Goal: Transaction & Acquisition: Download file/media

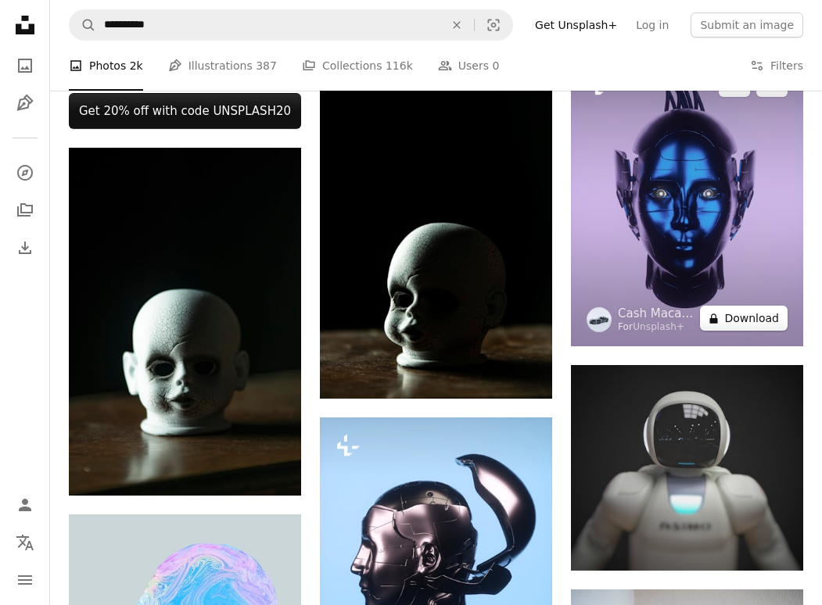
scroll to position [704, 0]
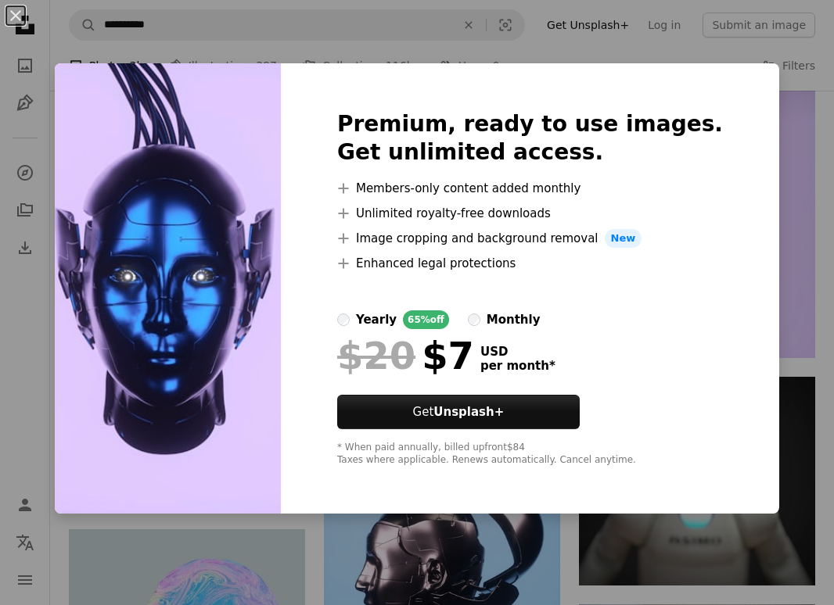
click at [810, 129] on div "An X shape Premium, ready to use images. Get unlimited access. A plus sign Memb…" at bounding box center [417, 302] width 834 height 605
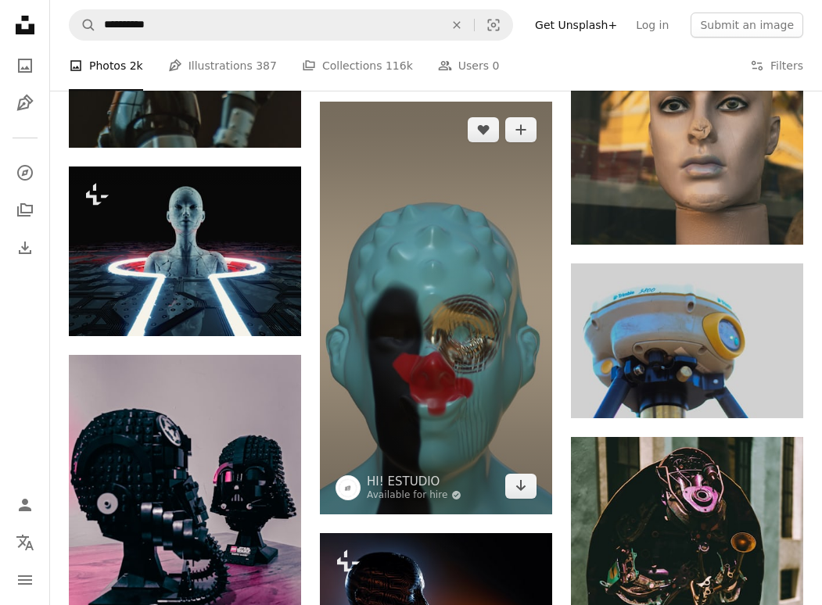
scroll to position [3441, 0]
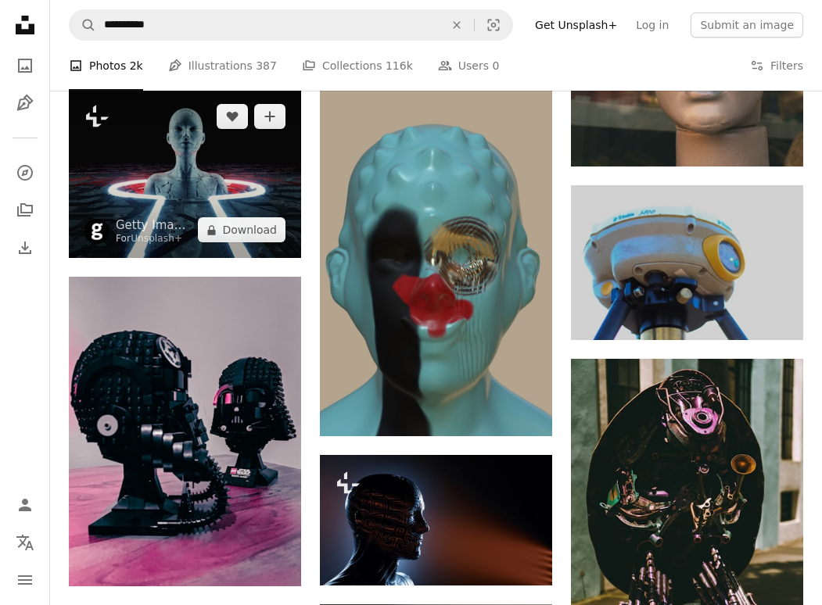
drag, startPoint x: 264, startPoint y: 228, endPoint x: 260, endPoint y: 265, distance: 37.0
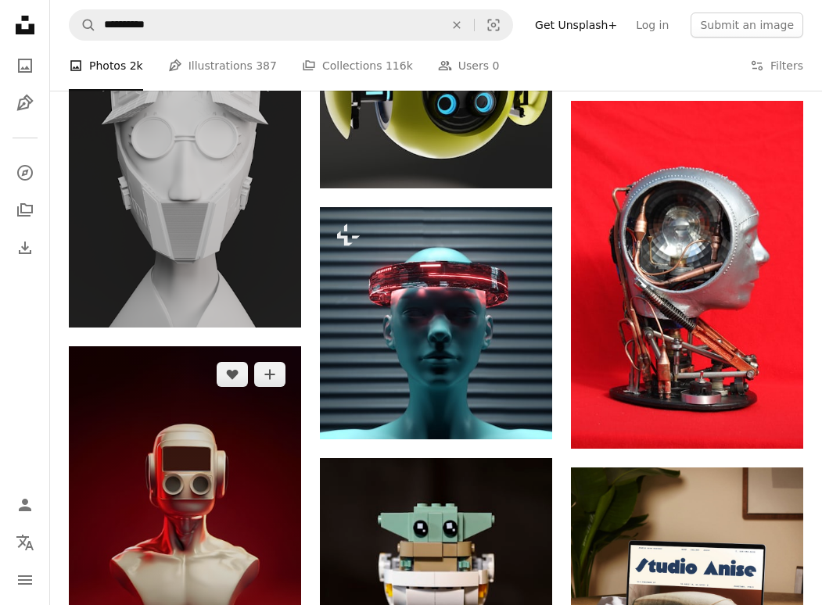
scroll to position [4222, 0]
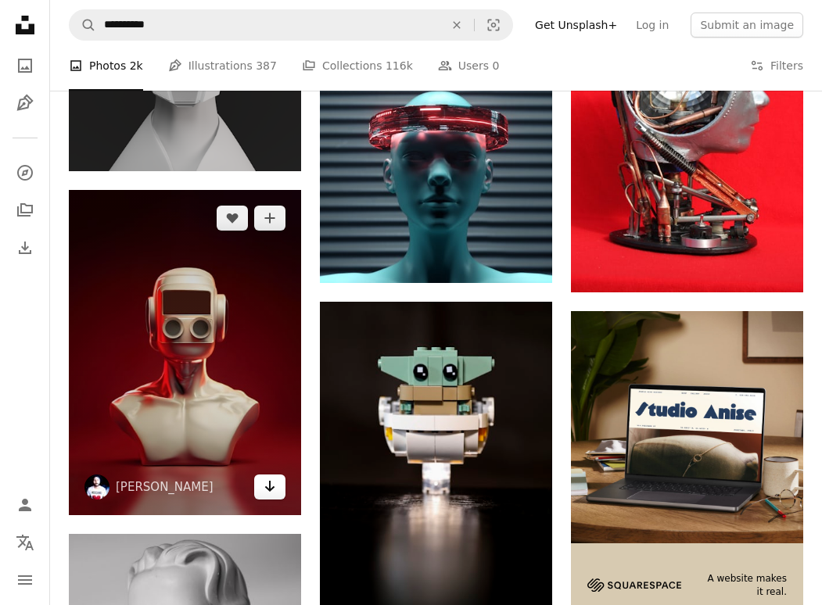
click at [267, 494] on icon "Arrow pointing down" at bounding box center [270, 486] width 13 height 19
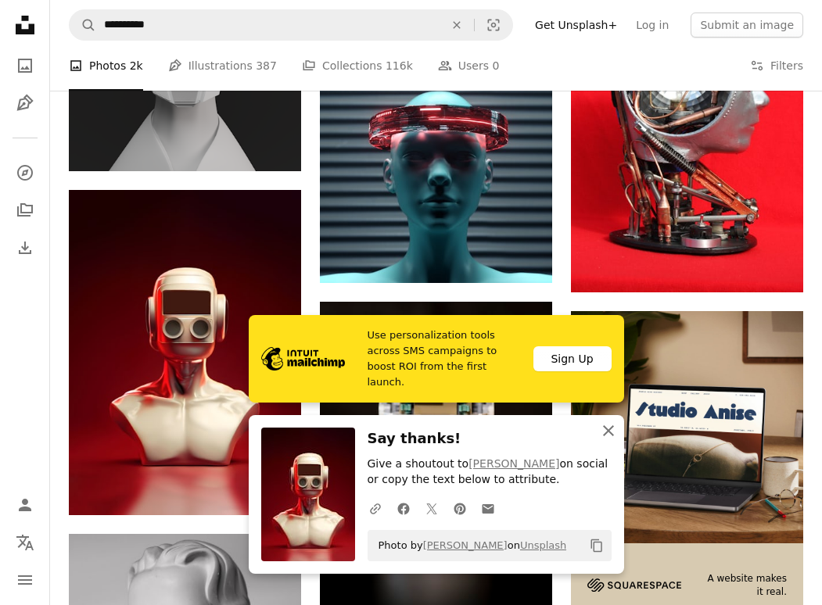
click at [604, 434] on icon "button" at bounding box center [608, 430] width 11 height 11
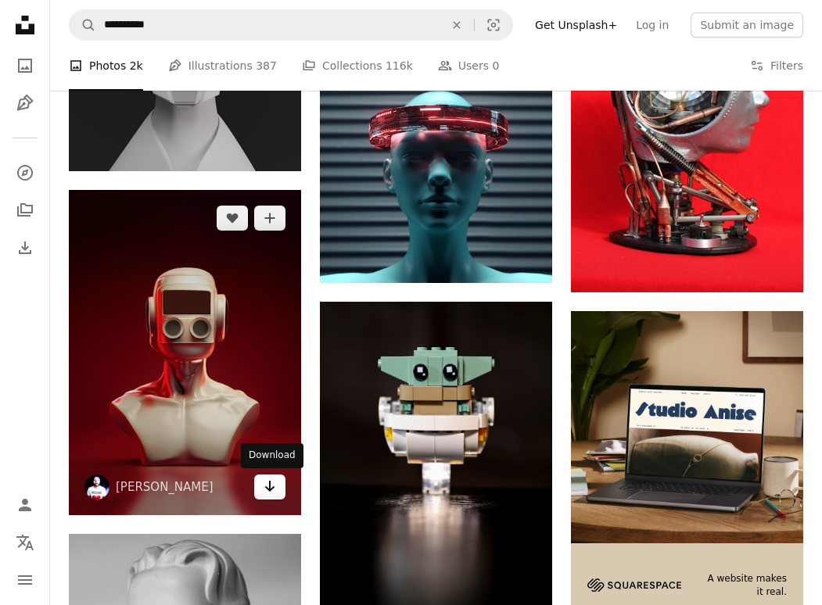
click at [271, 489] on icon "Download" at bounding box center [270, 486] width 10 height 11
